Goal: Find specific page/section: Find specific page/section

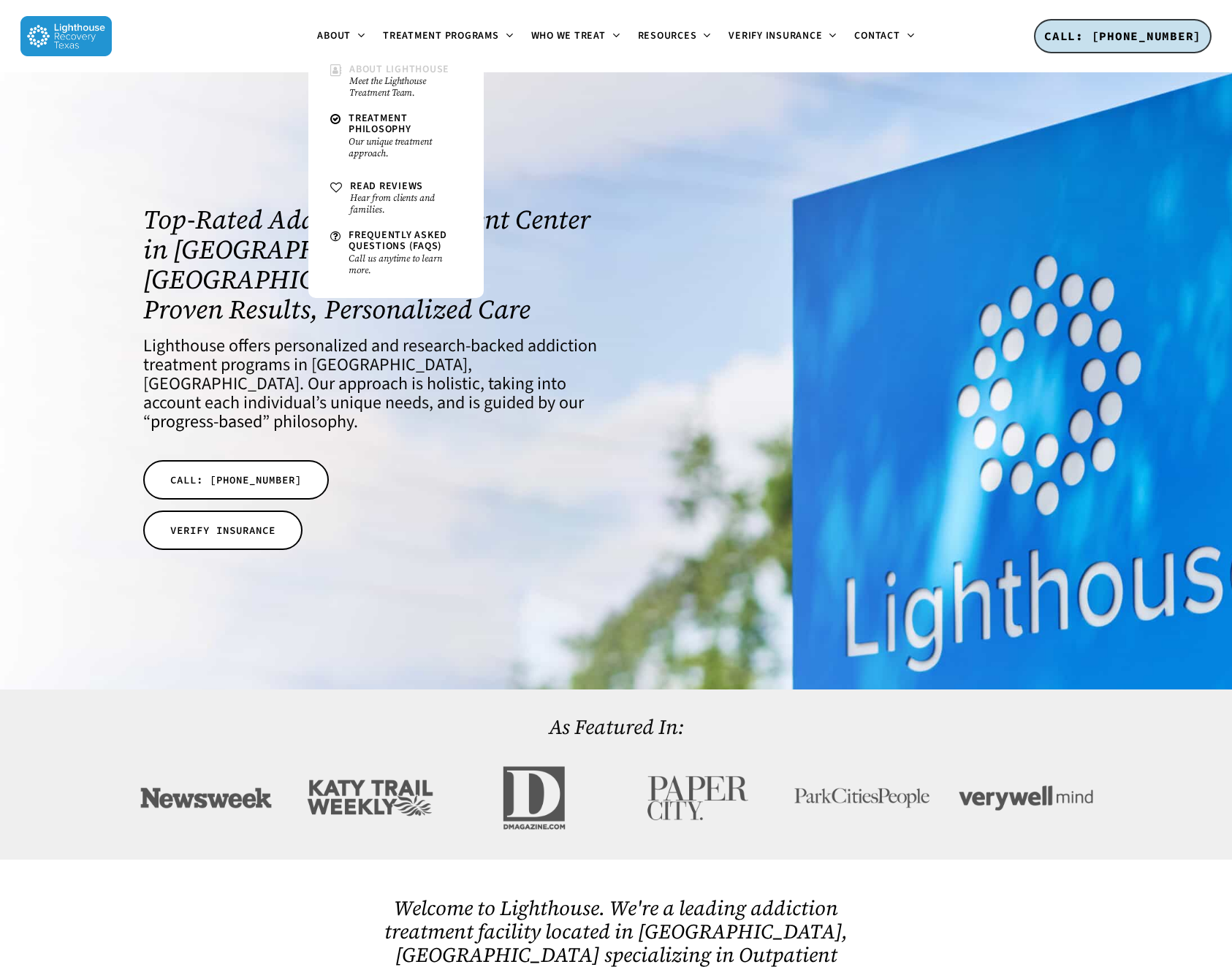
click at [388, 85] on small "Meet the Lighthouse Treatment Team." at bounding box center [405, 87] width 113 height 23
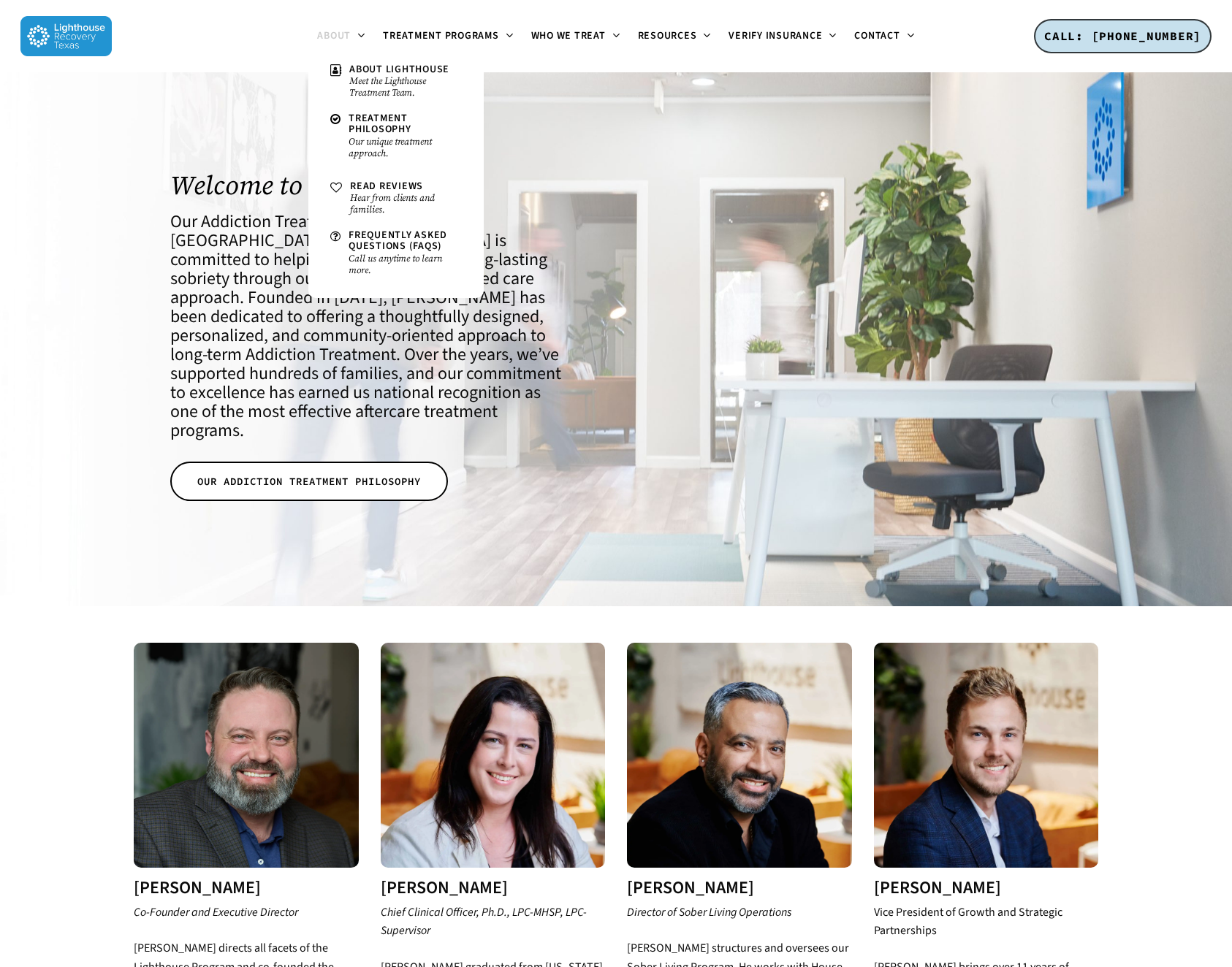
click at [92, 41] on img at bounding box center [65, 37] width 91 height 40
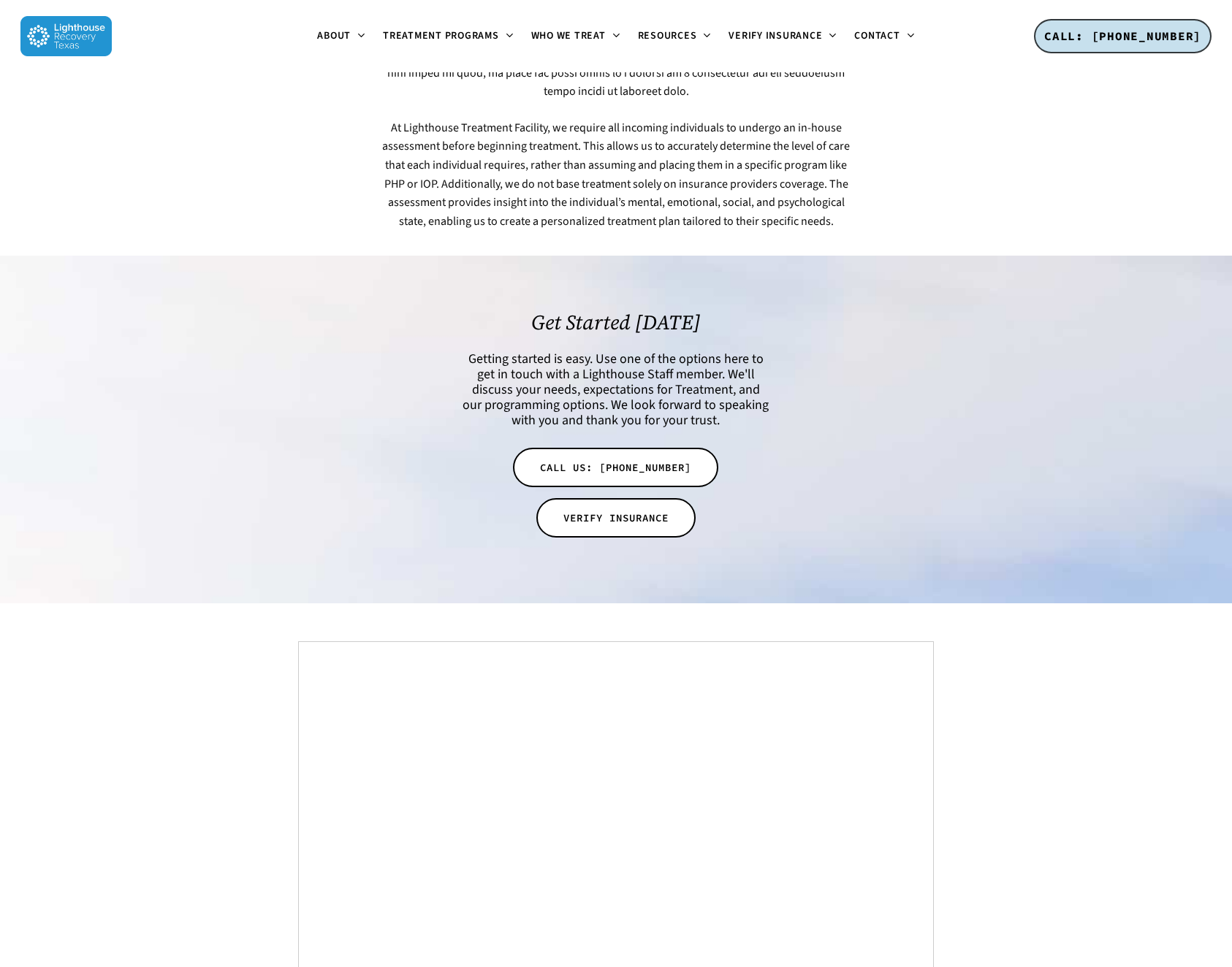
scroll to position [3406, 0]
